Goal: Information Seeking & Learning: Compare options

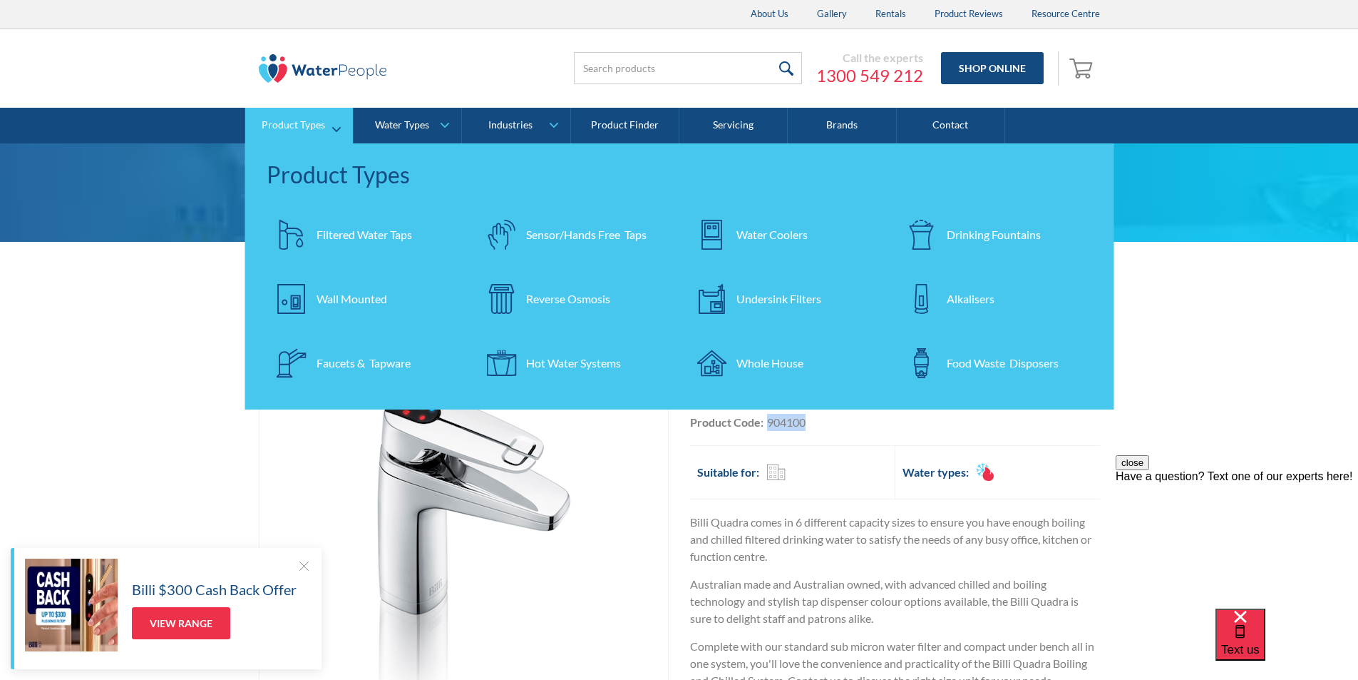
click at [348, 227] on div "Filtered Water Taps" at bounding box center [365, 234] width 96 height 17
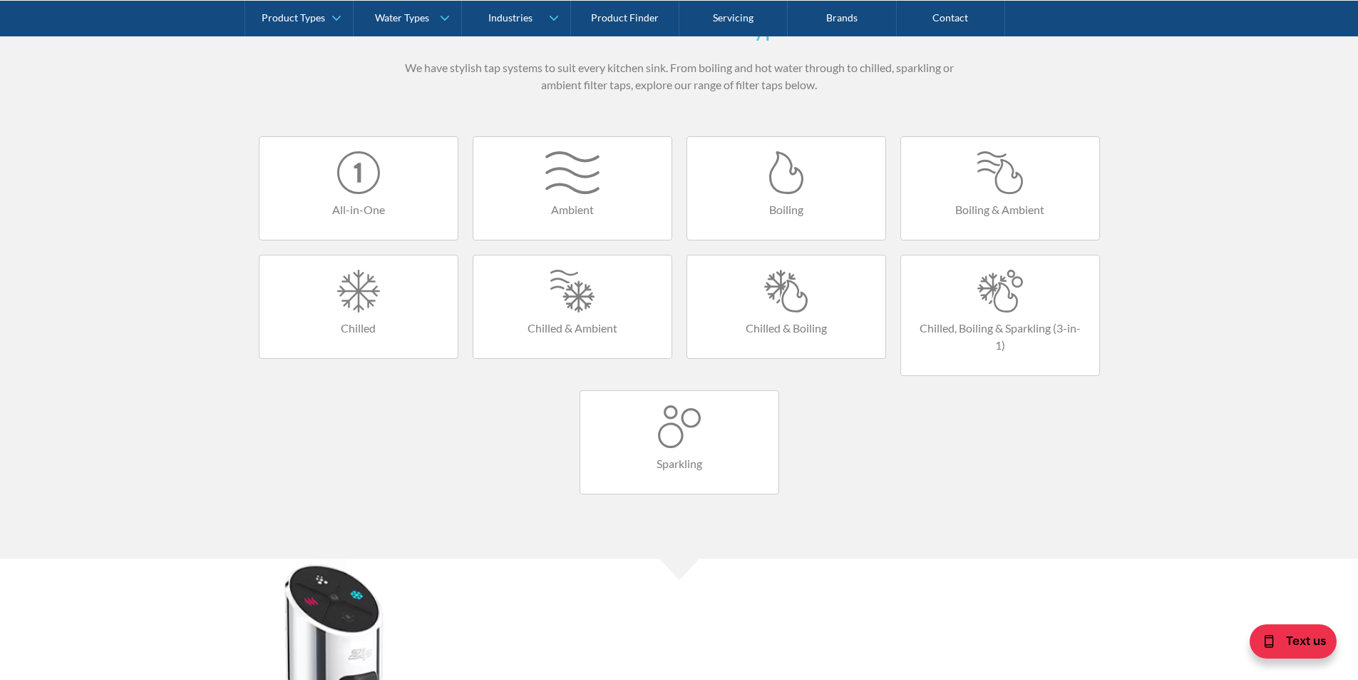
click at [992, 297] on div at bounding box center [1001, 291] width 170 height 43
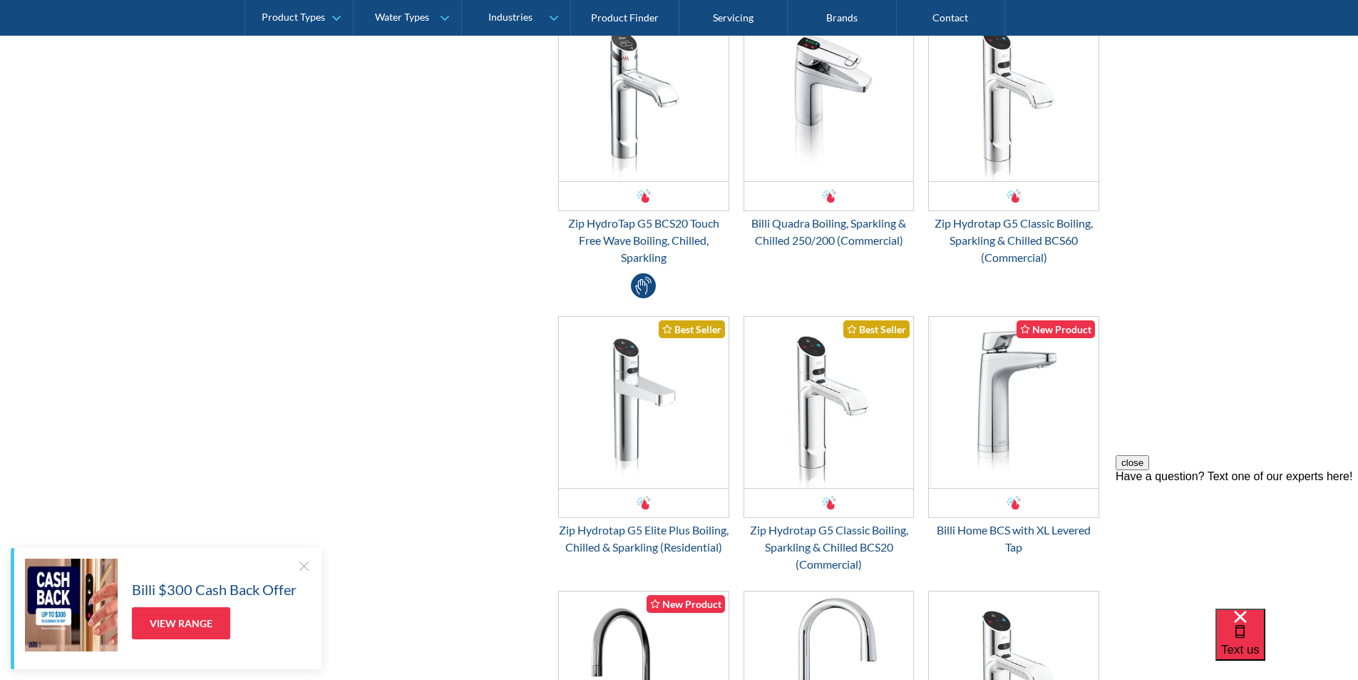
scroll to position [1141, 0]
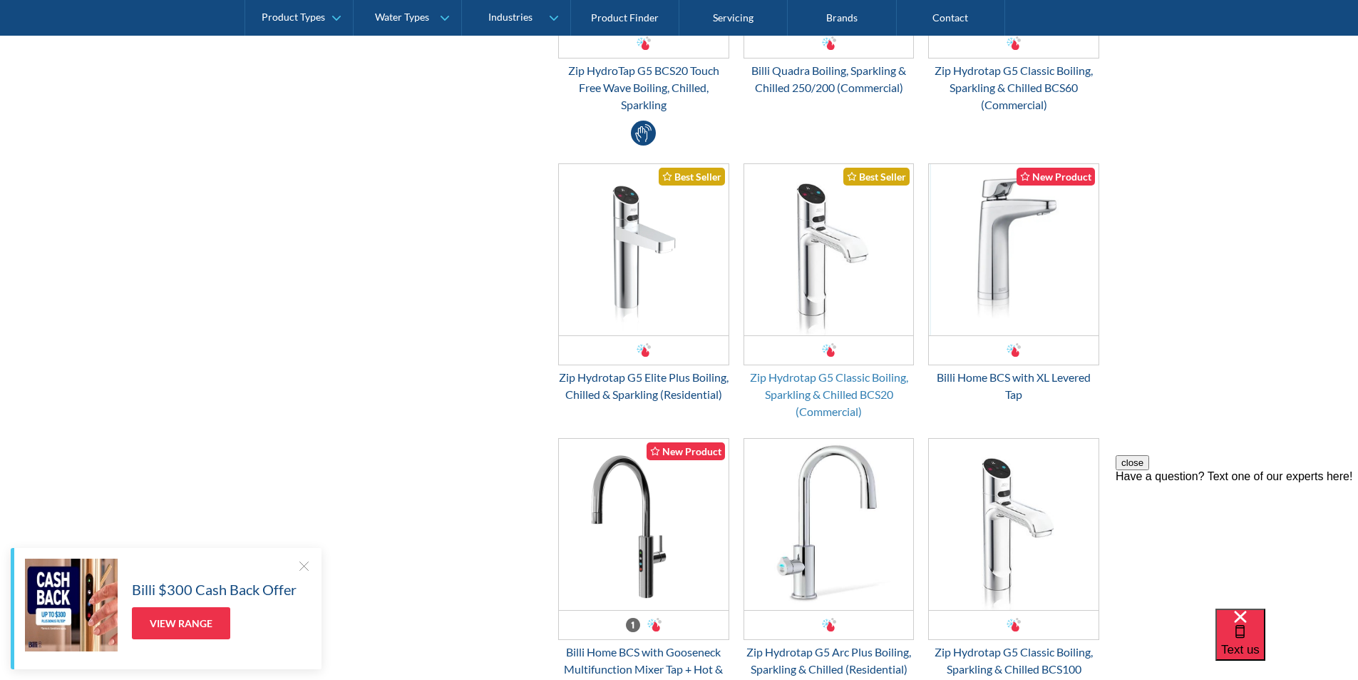
click at [814, 376] on div "Zip Hydrotap G5 Classic Boiling, Sparkling & Chilled BCS20 (Commercial)" at bounding box center [829, 394] width 171 height 51
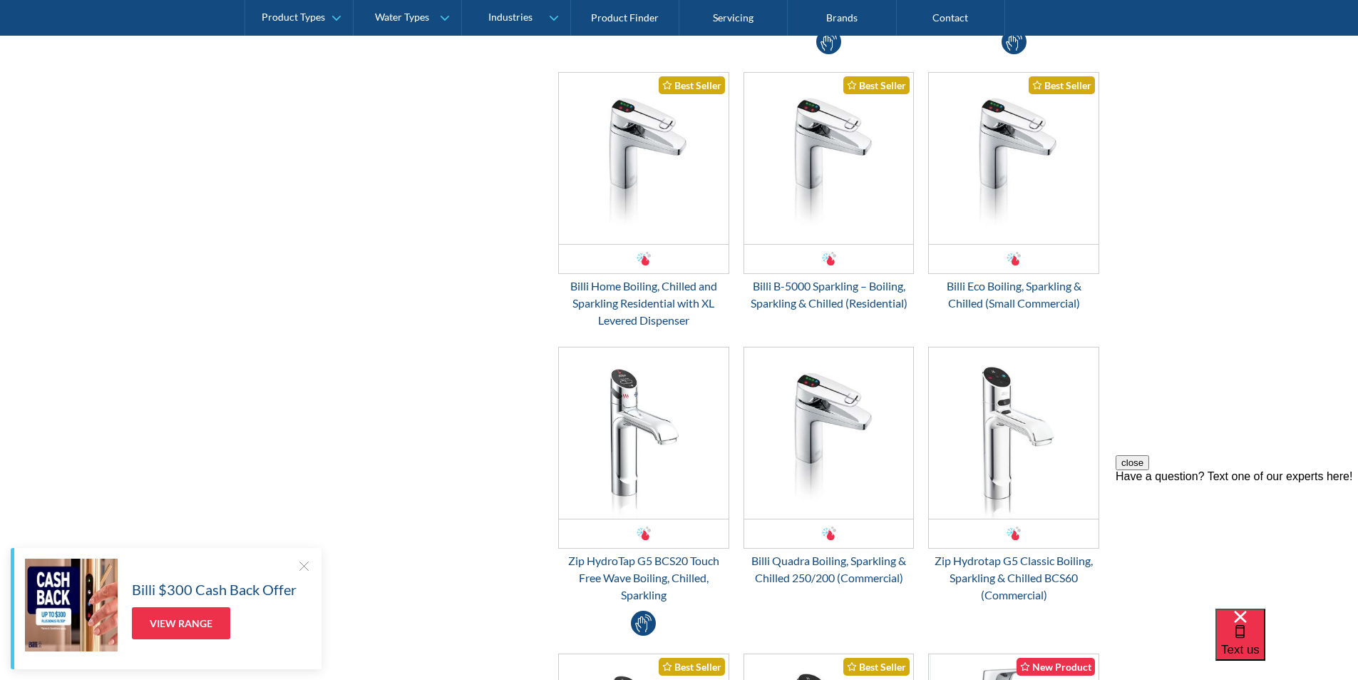
scroll to position [642, 0]
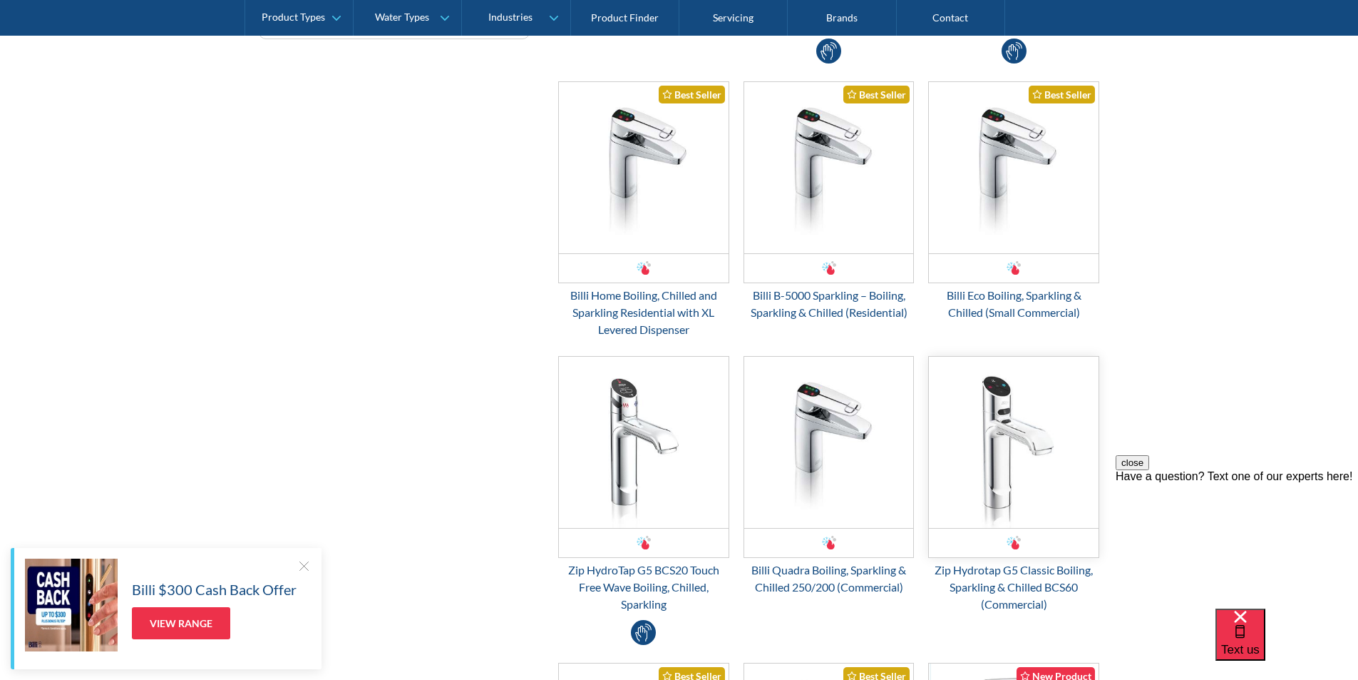
click at [1000, 481] on img "Email Form 3" at bounding box center [1014, 442] width 170 height 171
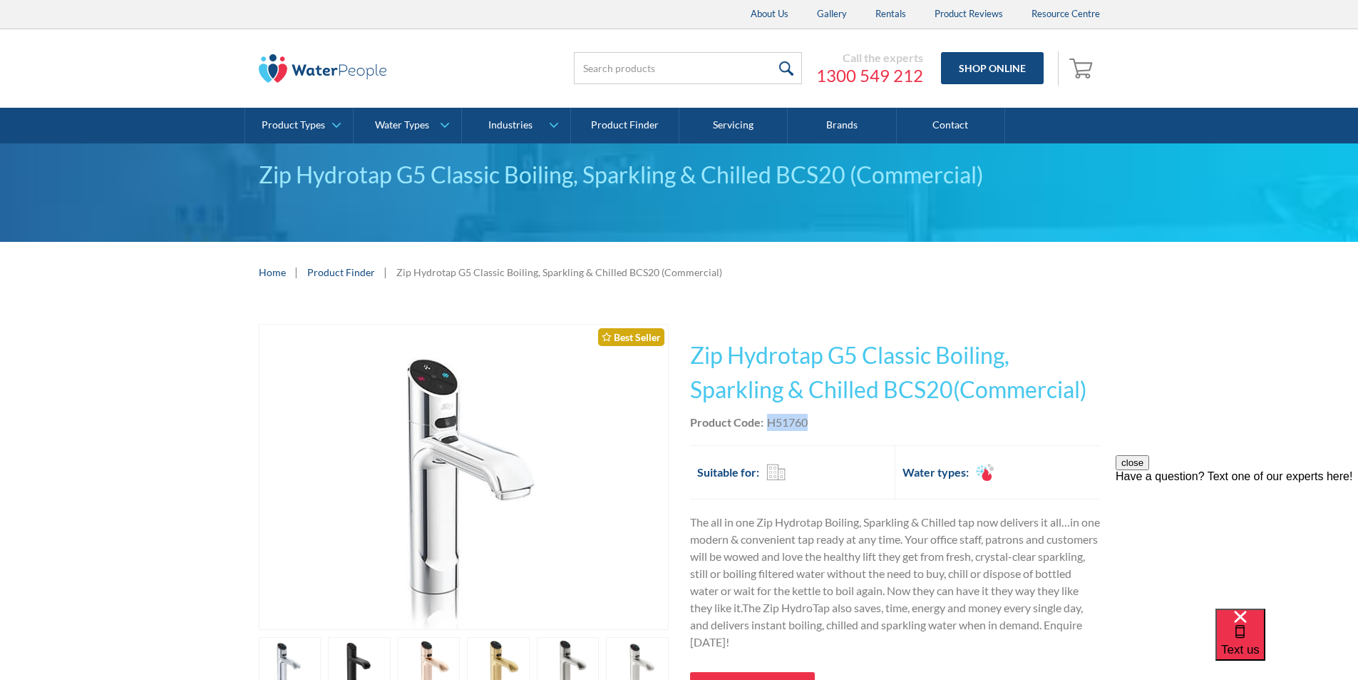
drag, startPoint x: 810, startPoint y: 417, endPoint x: 769, endPoint y: 421, distance: 40.9
click at [769, 421] on div "Product Code: H51760" at bounding box center [895, 422] width 410 height 17
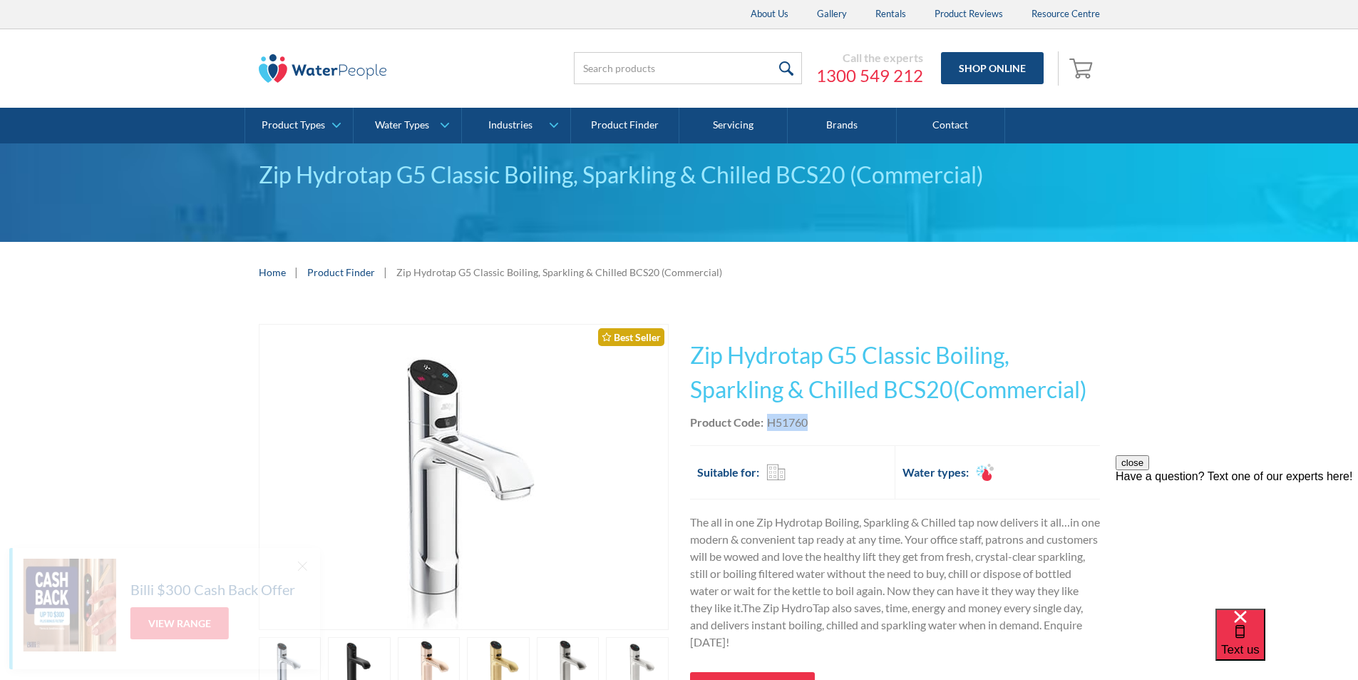
copy div "H51760"
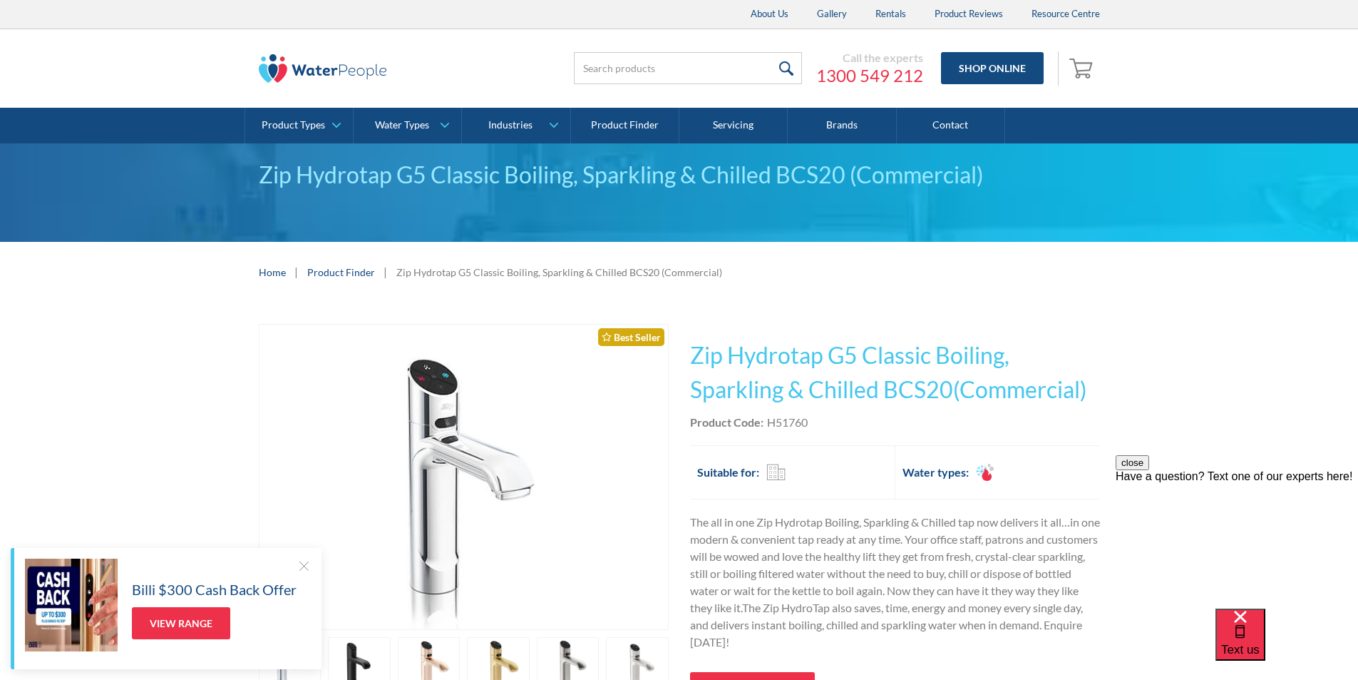
drag, startPoint x: 1000, startPoint y: 432, endPoint x: 1005, endPoint y: 427, distance: 7.6
click at [1003, 430] on div "This tap design is included in our standard range tap options when you purchase…" at bounding box center [895, 546] width 410 height 444
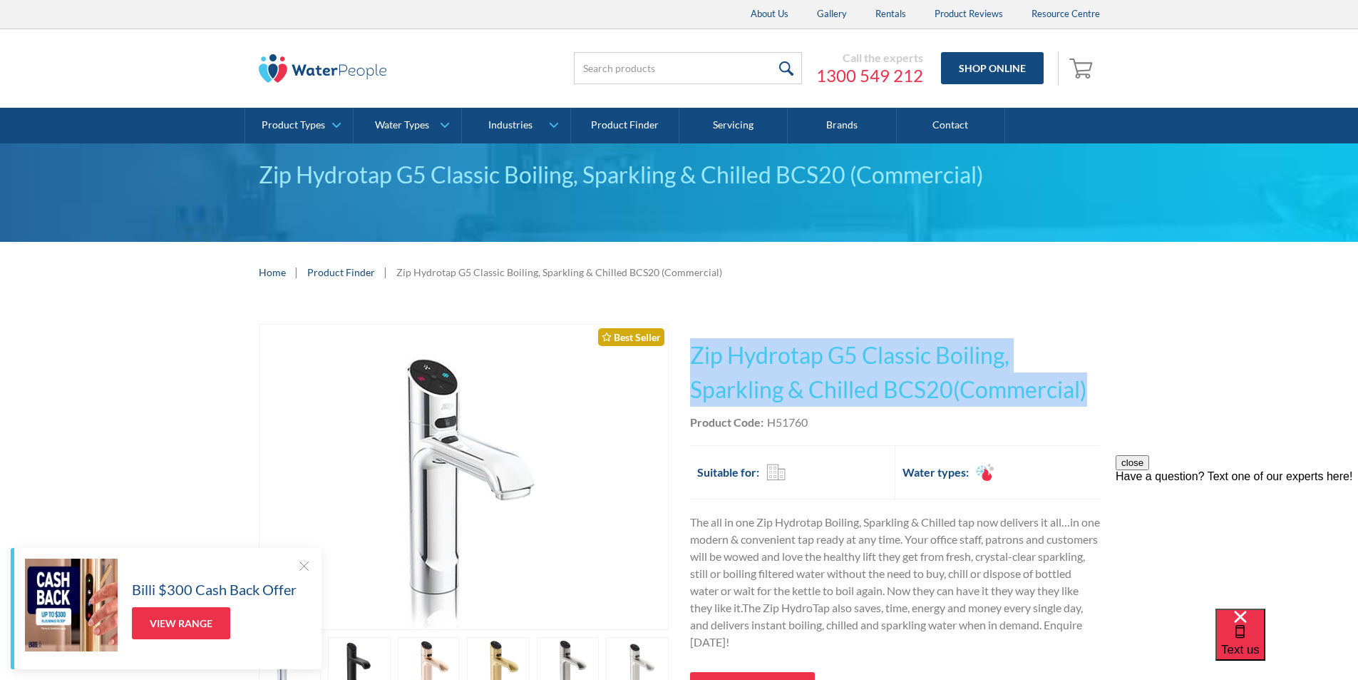
drag, startPoint x: 1097, startPoint y: 385, endPoint x: 682, endPoint y: 325, distance: 418.6
click at [682, 325] on div "Play video Fits Most Brands Best Seller No items found. This tap design is incl…" at bounding box center [679, 573] width 841 height 498
copy h1 "Zip Hydrotap G5 Classic Boiling, Sparkling & Chilled BCS20(Commercial)"
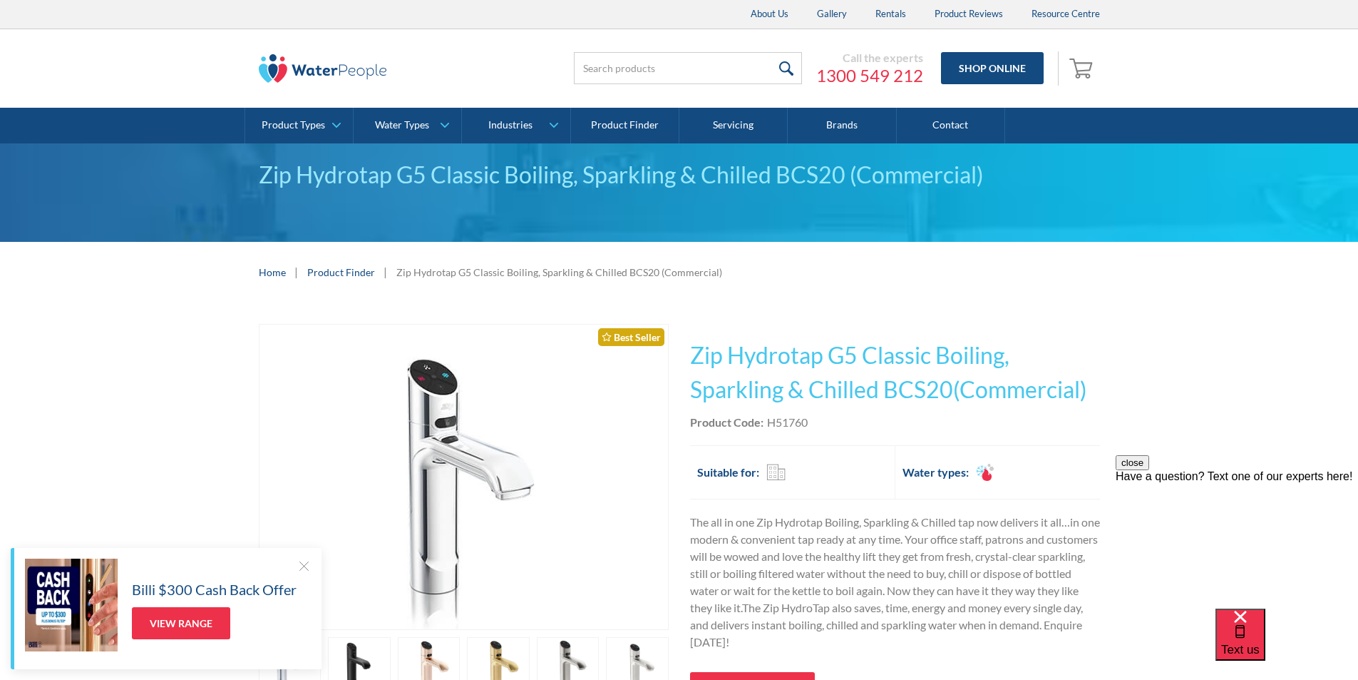
click at [811, 424] on div "Product Code: H51760" at bounding box center [895, 422] width 410 height 17
drag, startPoint x: 811, startPoint y: 423, endPoint x: 776, endPoint y: 424, distance: 35.7
click at [768, 426] on div "Product Code: H51760" at bounding box center [895, 422] width 410 height 17
copy div "H51760"
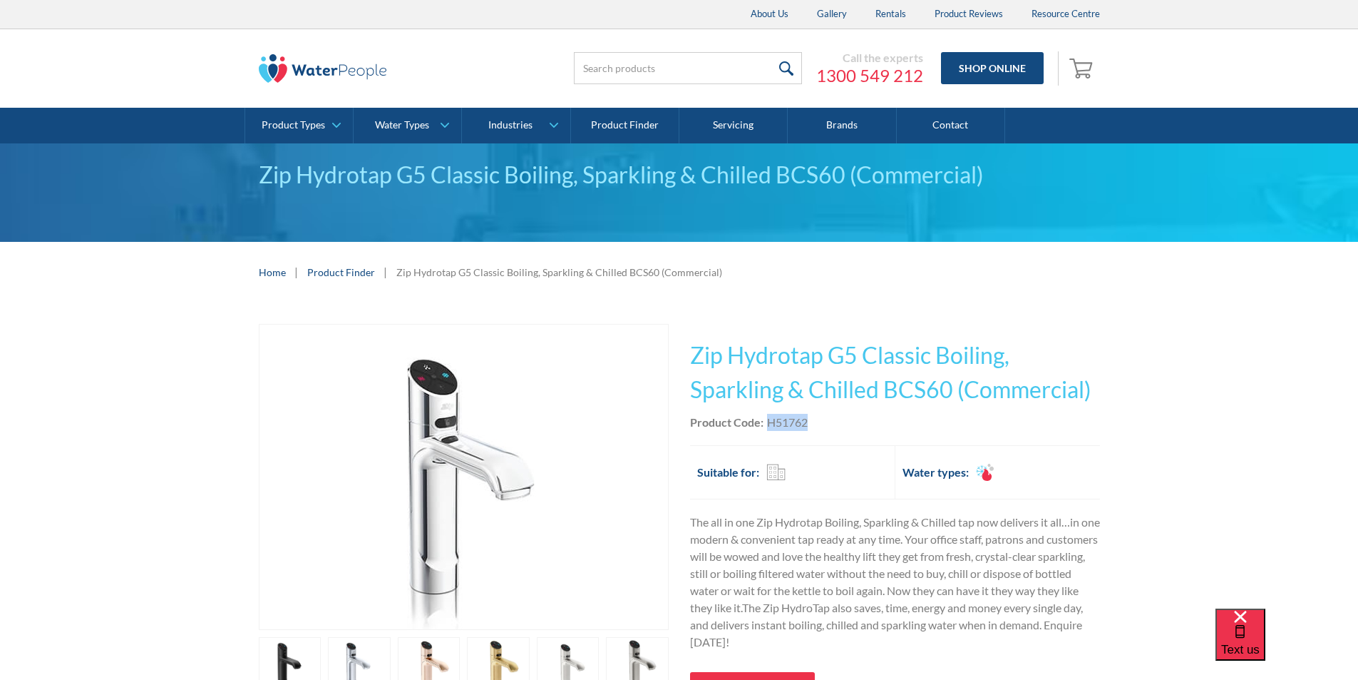
drag, startPoint x: 815, startPoint y: 424, endPoint x: 769, endPoint y: 426, distance: 46.4
click at [768, 425] on div "Product Code: H51762" at bounding box center [895, 422] width 410 height 17
copy div "H51762"
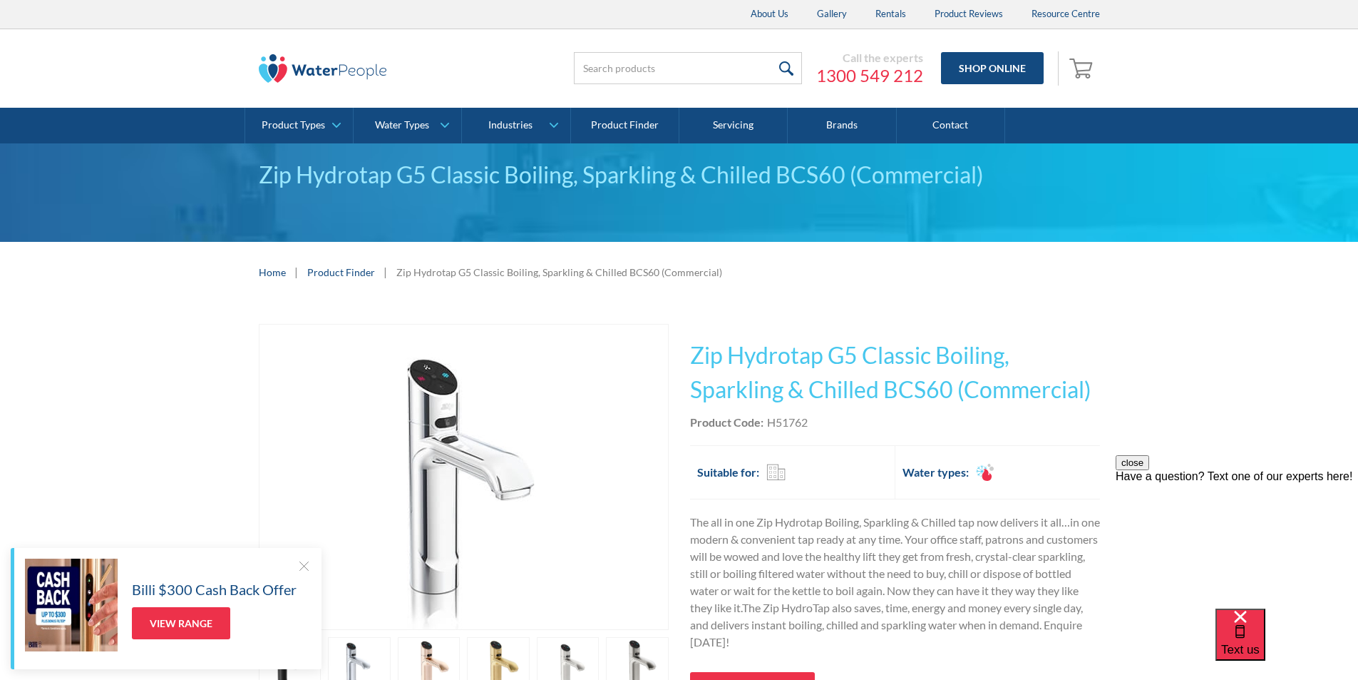
click at [831, 417] on div "Product Code: H51762" at bounding box center [895, 422] width 410 height 17
drag, startPoint x: 821, startPoint y: 417, endPoint x: 769, endPoint y: 426, distance: 52.8
click at [769, 426] on div "Product Code: H51762" at bounding box center [895, 422] width 410 height 17
copy div "H51762"
